Goal: Information Seeking & Learning: Find specific fact

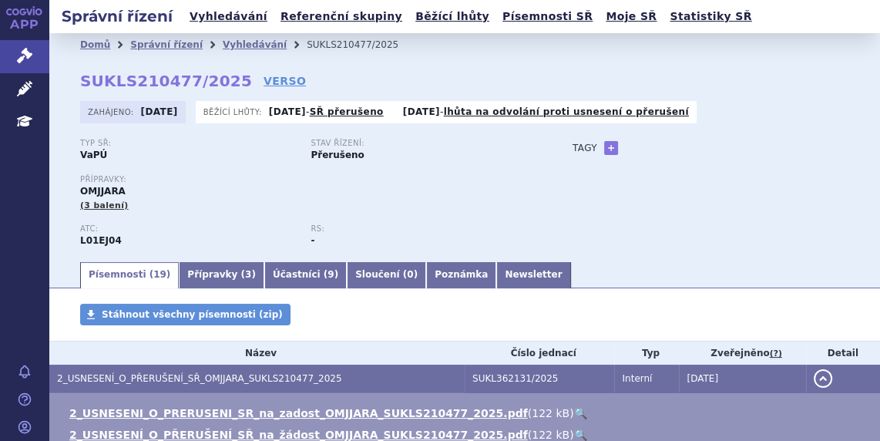
scroll to position [23, 0]
